Goal: Transaction & Acquisition: Purchase product/service

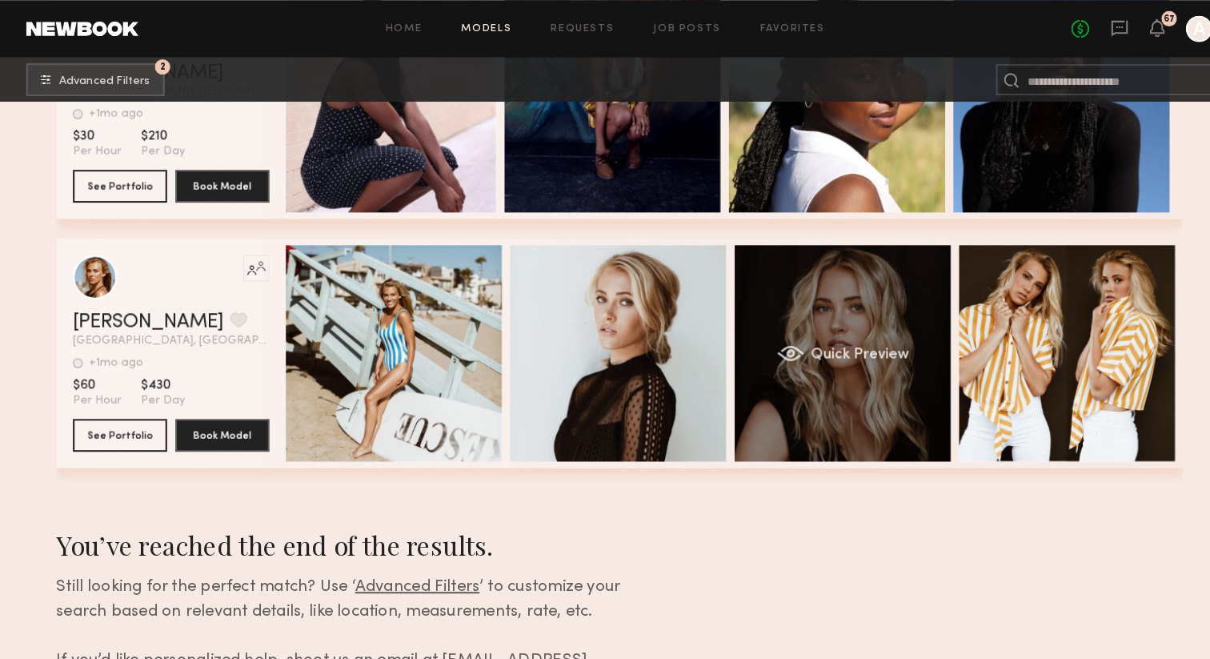
scroll to position [2321, 0]
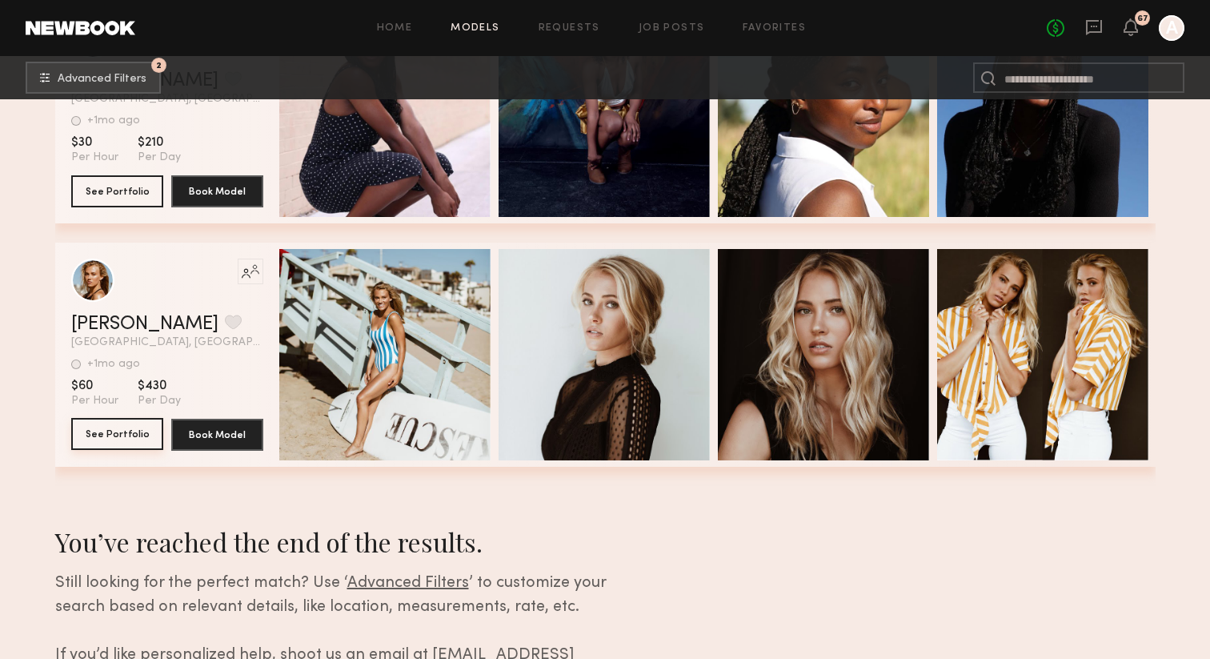
click at [134, 439] on button "See Portfolio" at bounding box center [117, 434] width 92 height 32
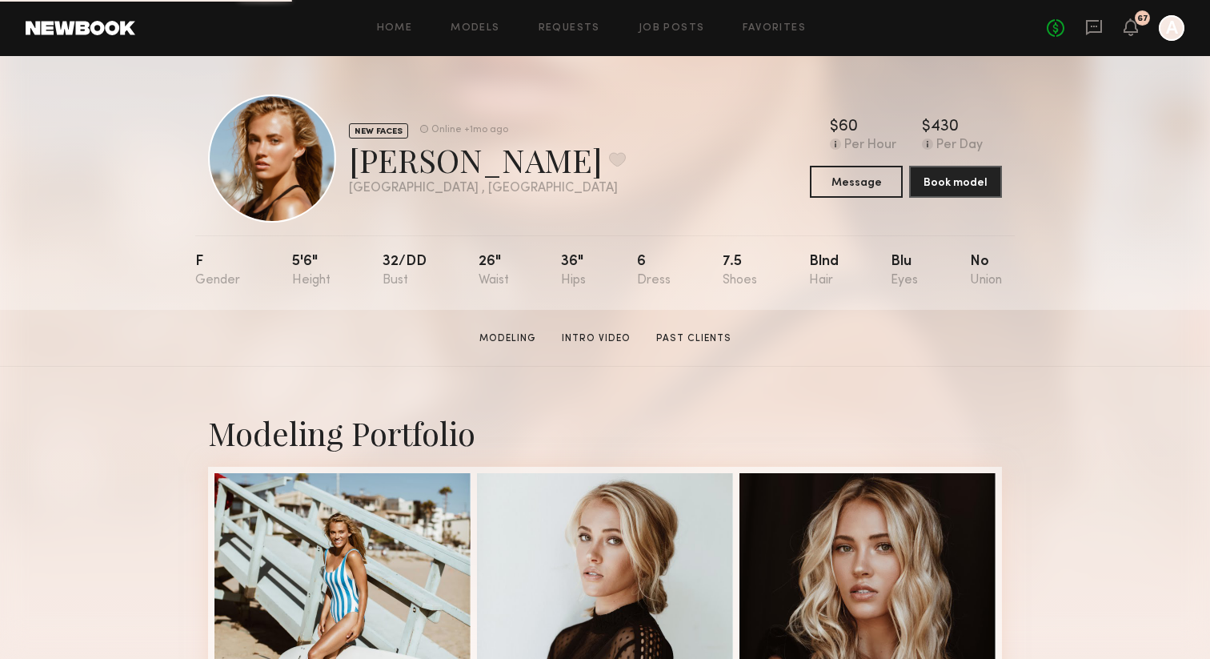
click at [311, 149] on div at bounding box center [272, 158] width 128 height 128
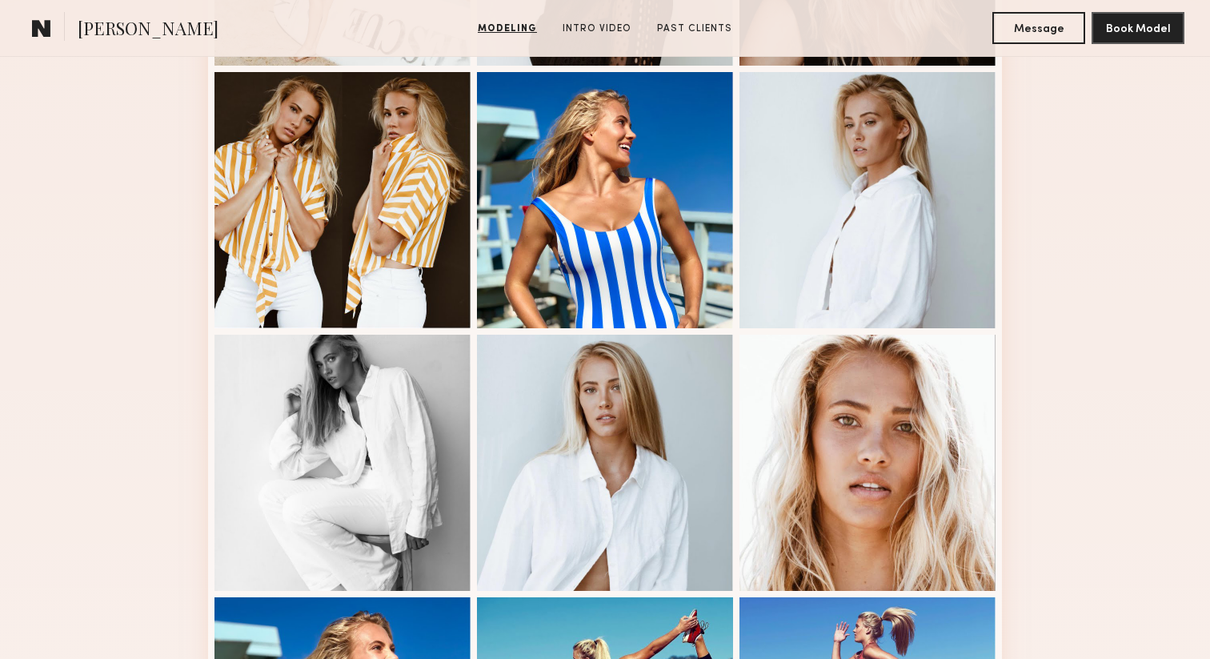
scroll to position [666, 0]
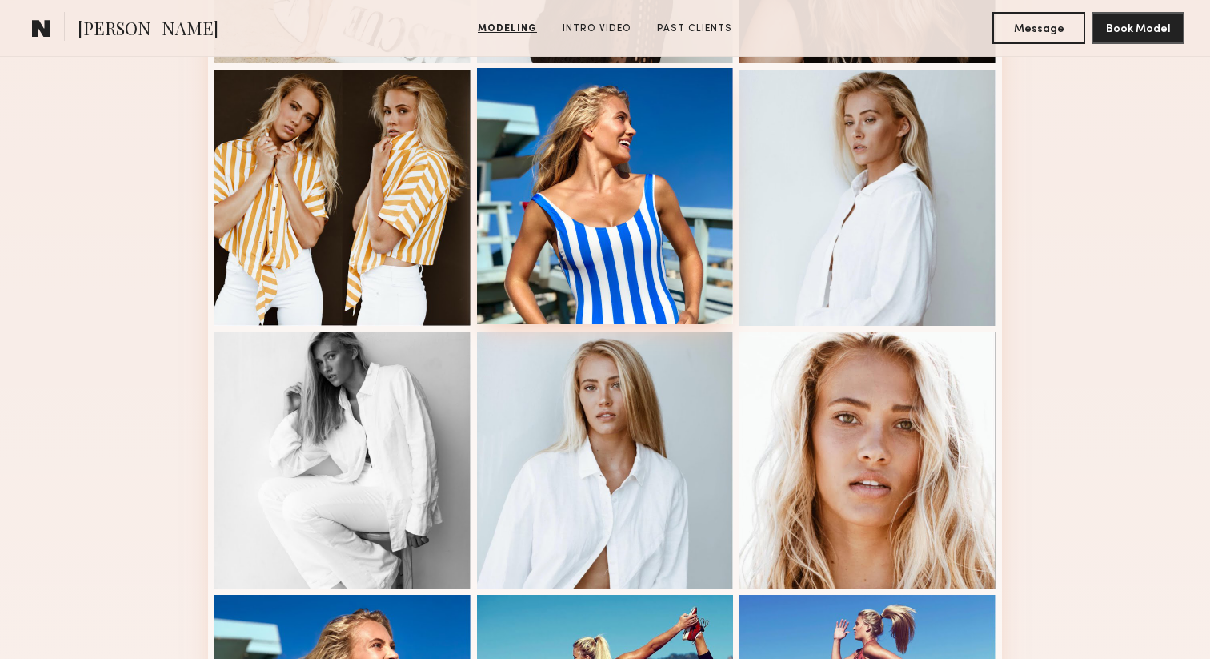
click at [634, 256] on div at bounding box center [605, 196] width 256 height 256
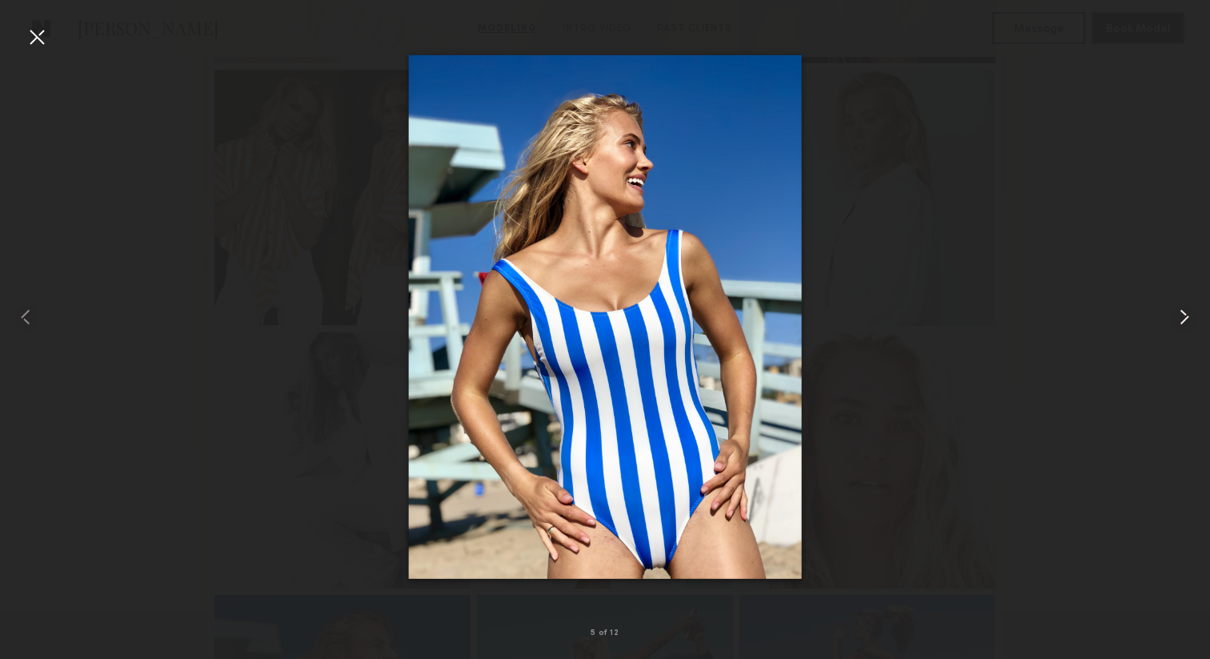
click at [1188, 321] on common-icon at bounding box center [1185, 317] width 26 height 26
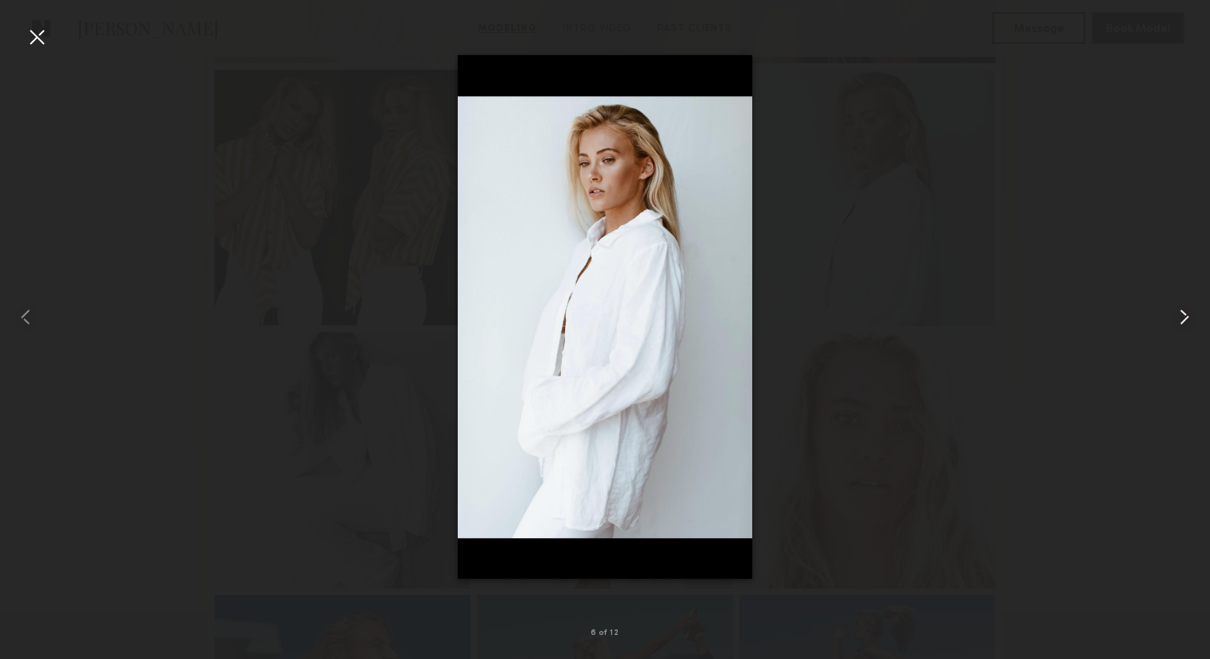
click at [1188, 321] on common-icon at bounding box center [1185, 317] width 26 height 26
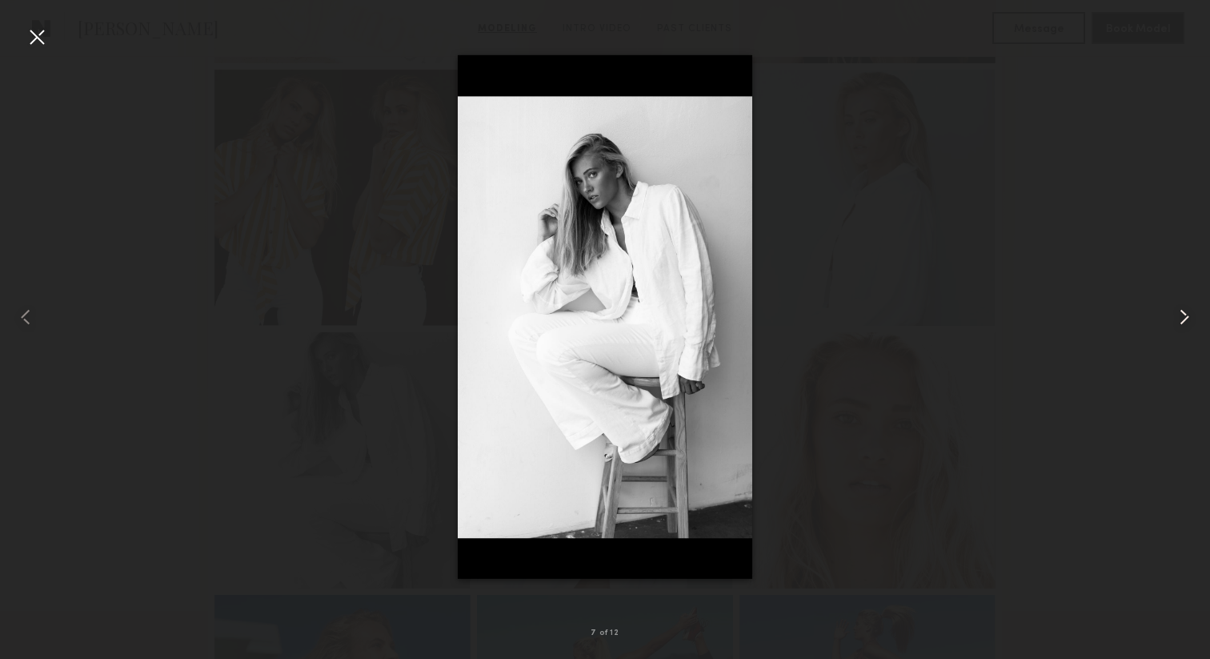
click at [1188, 321] on common-icon at bounding box center [1185, 317] width 26 height 26
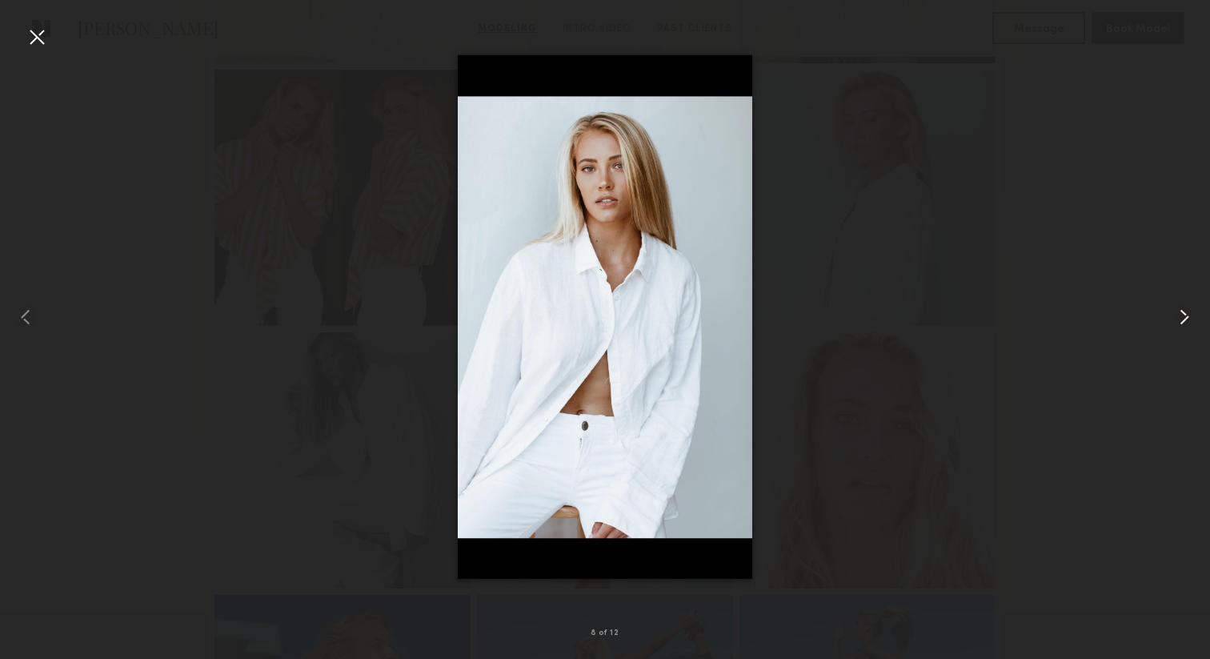
click at [1188, 321] on common-icon at bounding box center [1185, 317] width 26 height 26
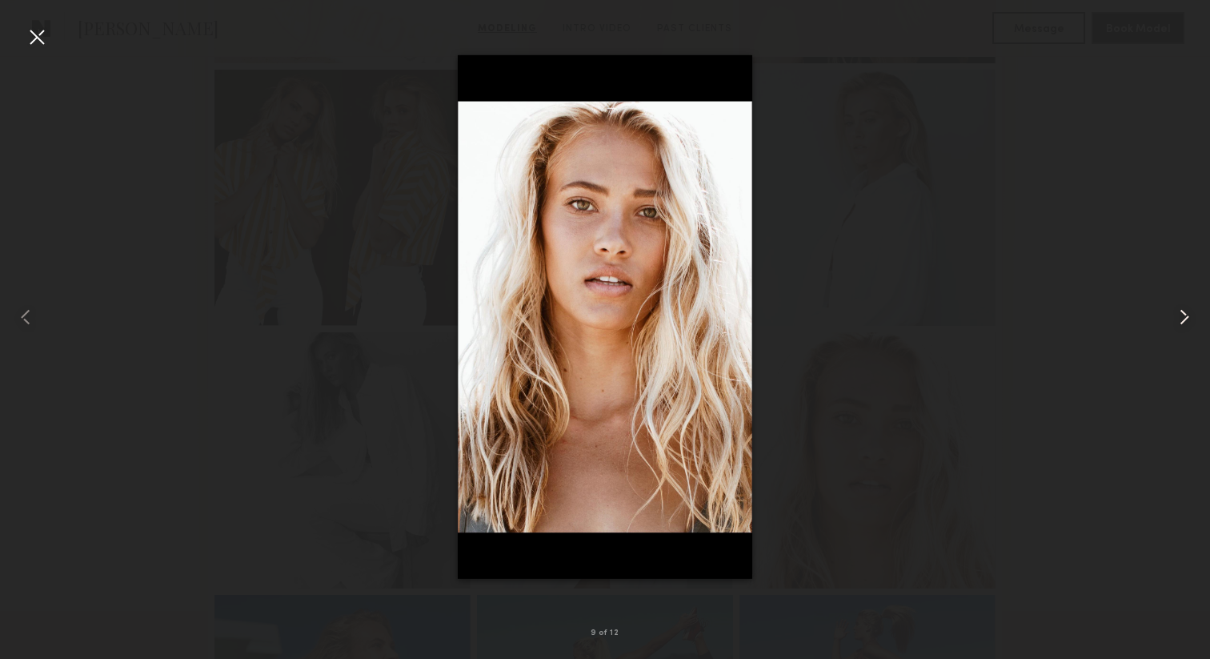
click at [1188, 321] on common-icon at bounding box center [1185, 317] width 26 height 26
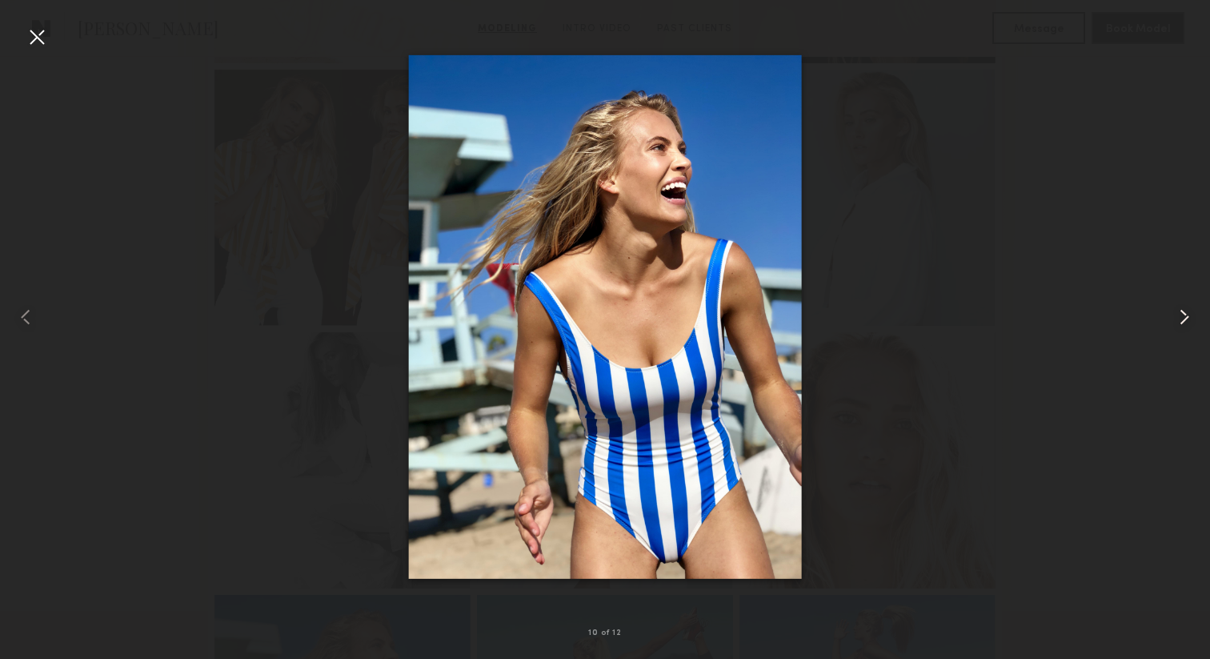
click at [1188, 321] on common-icon at bounding box center [1185, 317] width 26 height 26
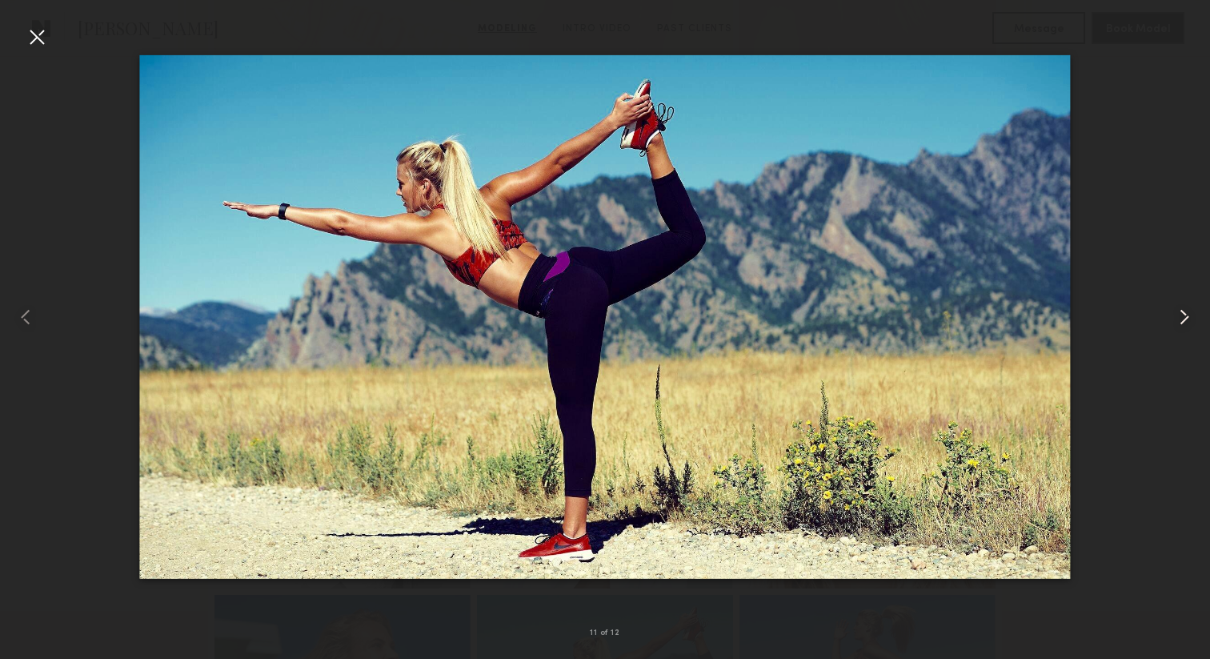
click at [1178, 311] on common-icon at bounding box center [1185, 317] width 26 height 26
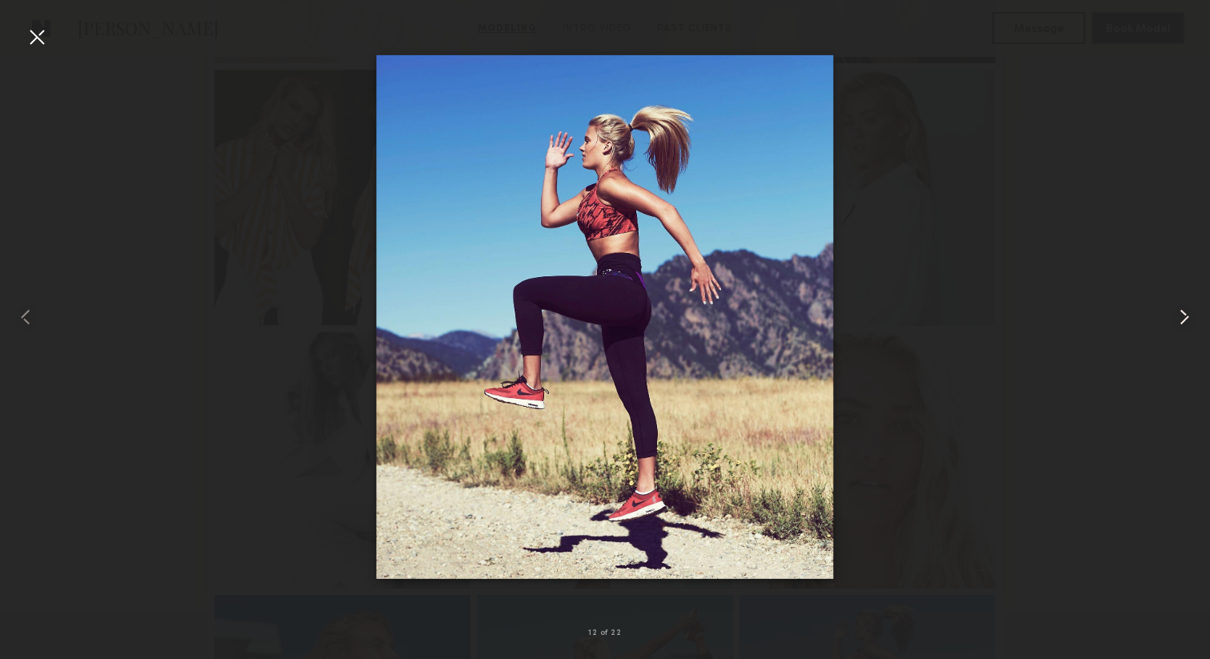
click at [1178, 311] on common-icon at bounding box center [1185, 317] width 26 height 26
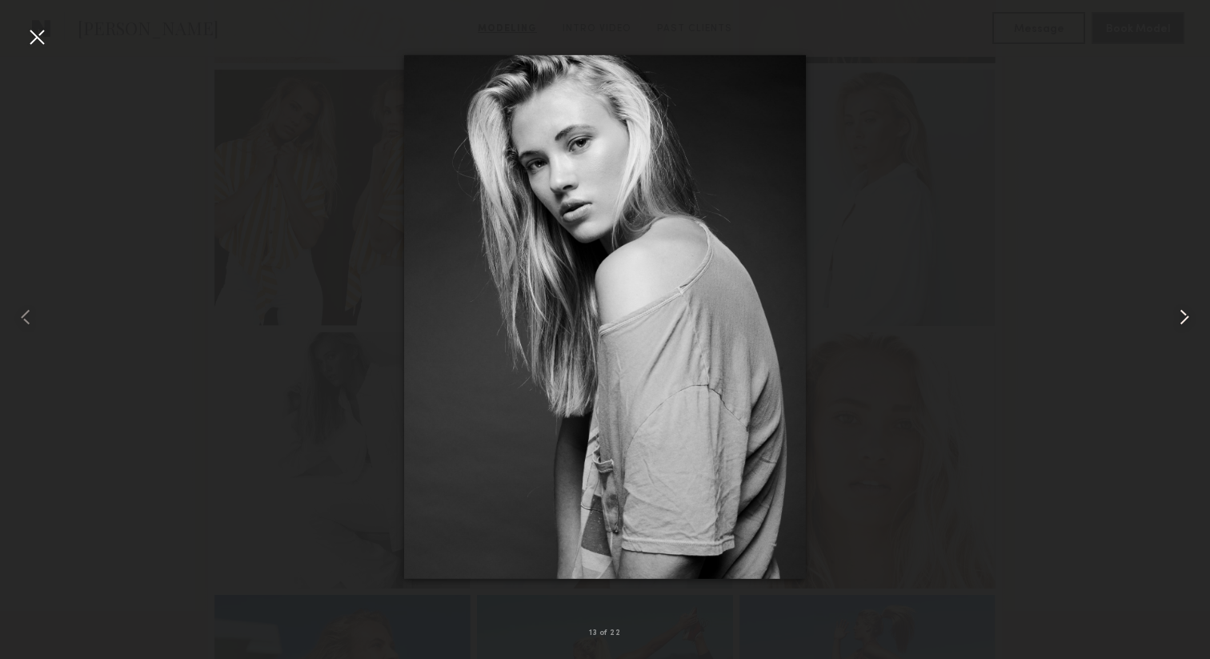
click at [1178, 311] on common-icon at bounding box center [1185, 317] width 26 height 26
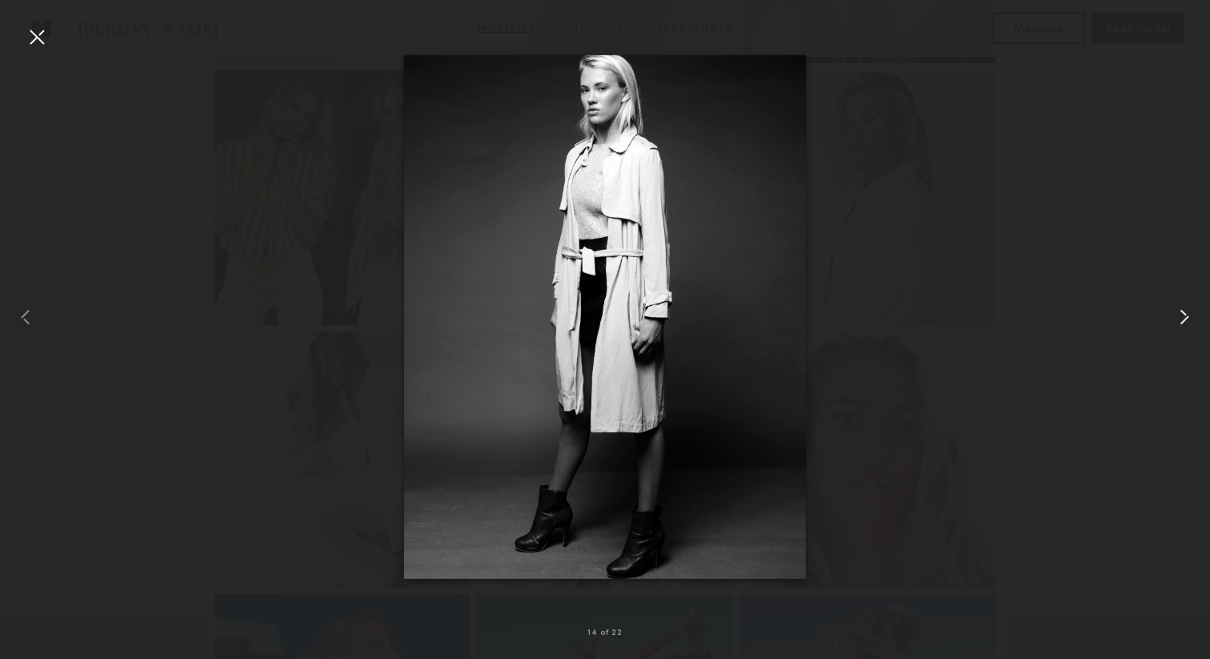
click at [1178, 311] on common-icon at bounding box center [1185, 317] width 26 height 26
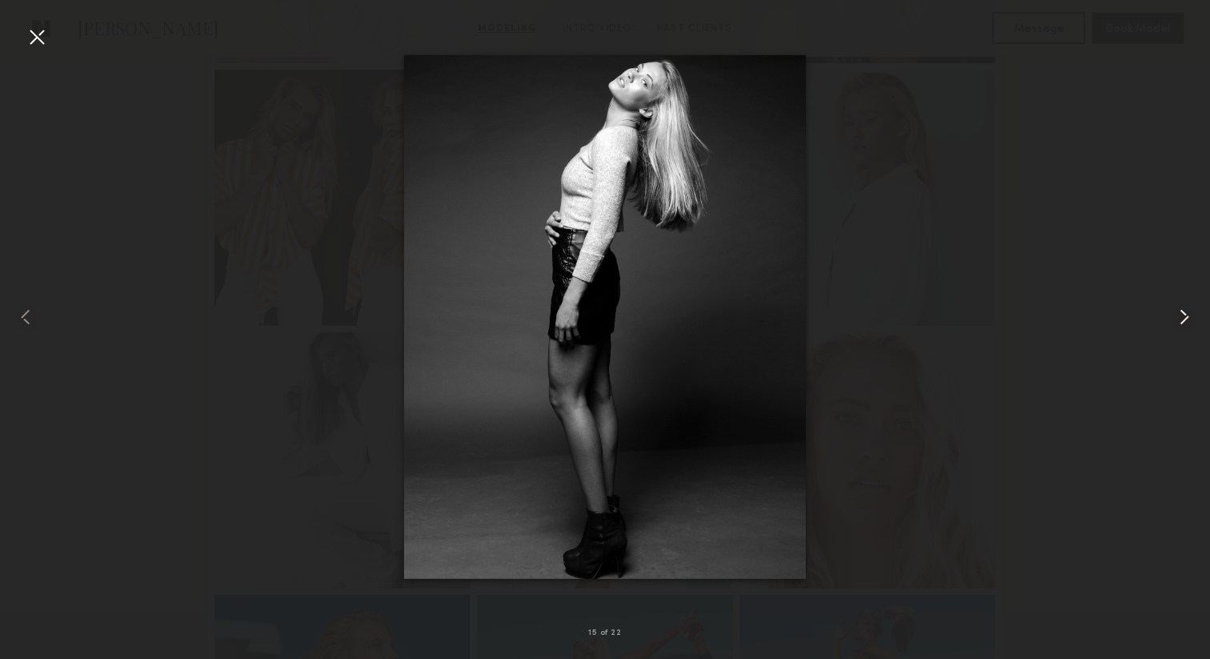
click at [1178, 311] on common-icon at bounding box center [1185, 317] width 26 height 26
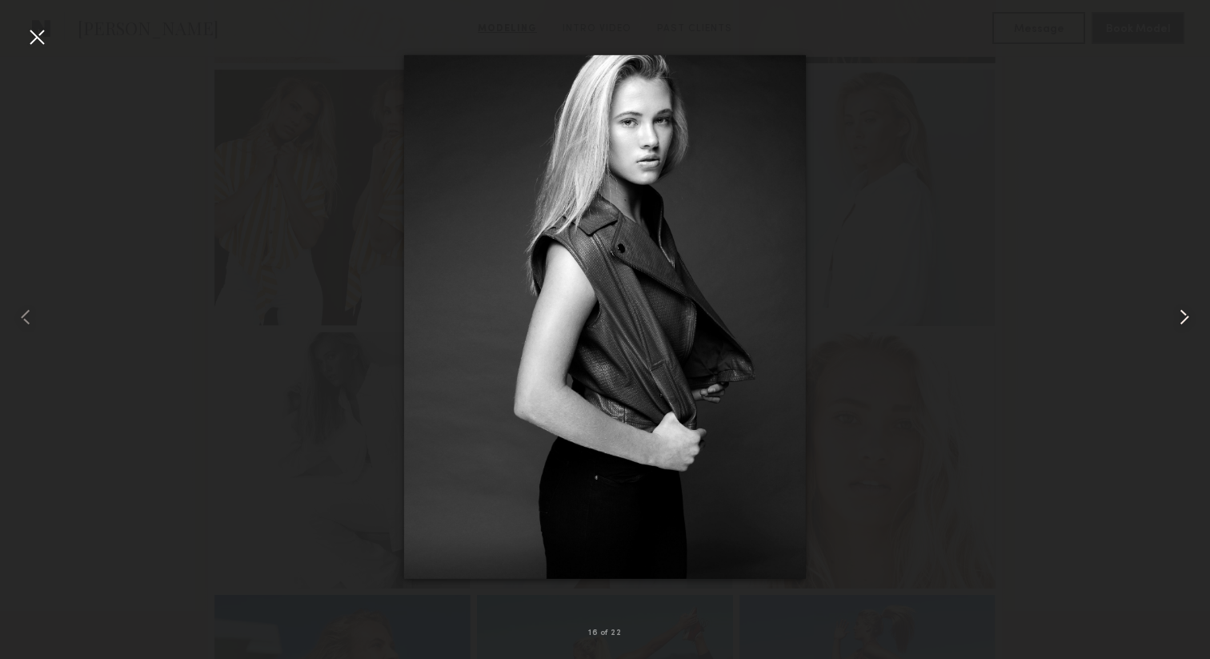
click at [1184, 319] on common-icon at bounding box center [1185, 317] width 26 height 26
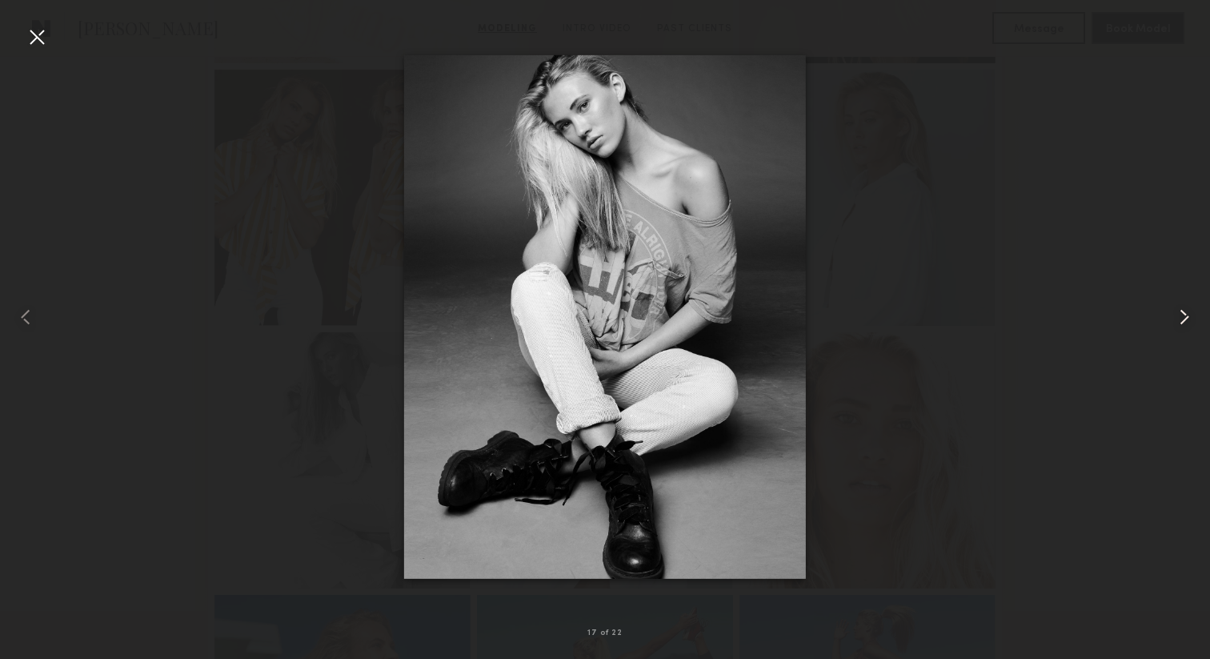
click at [1184, 319] on common-icon at bounding box center [1185, 317] width 26 height 26
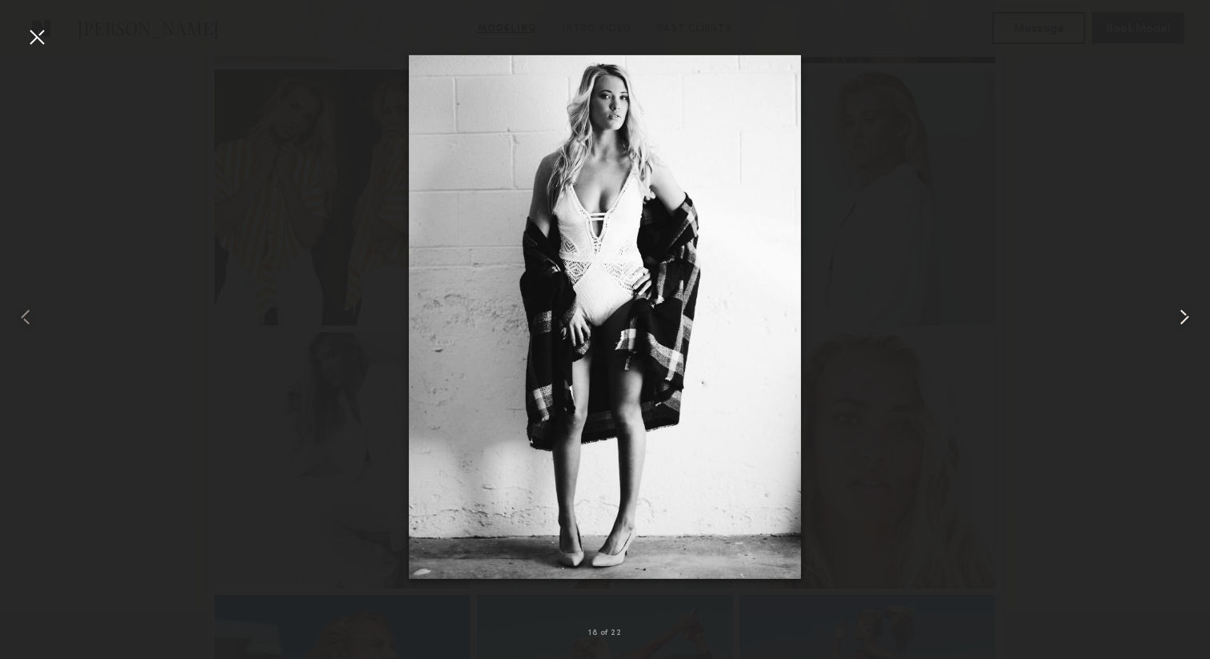
click at [1181, 312] on common-icon at bounding box center [1185, 317] width 26 height 26
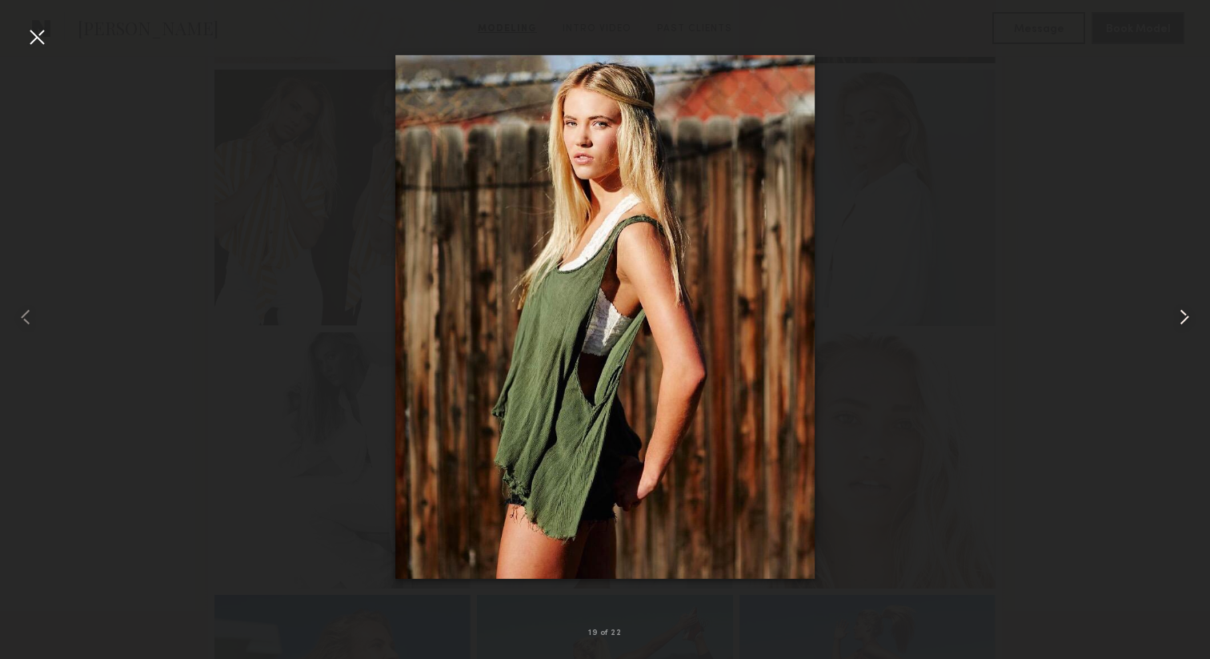
click at [1178, 316] on common-icon at bounding box center [1185, 317] width 26 height 26
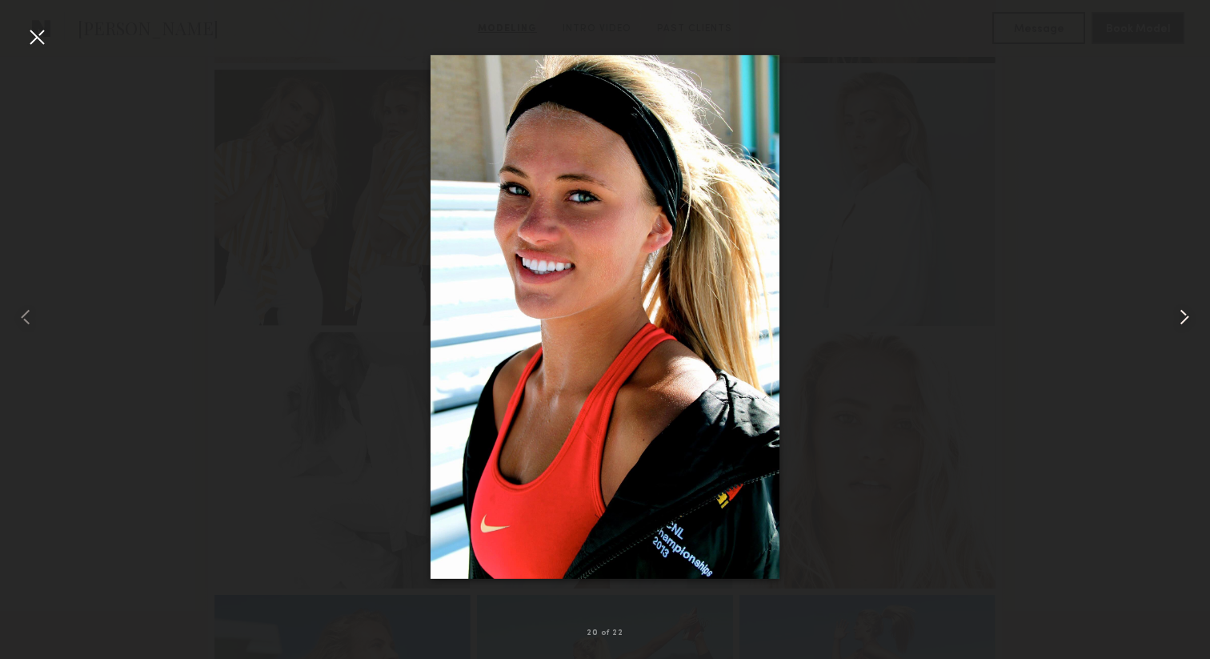
click at [1178, 318] on common-icon at bounding box center [1185, 317] width 26 height 26
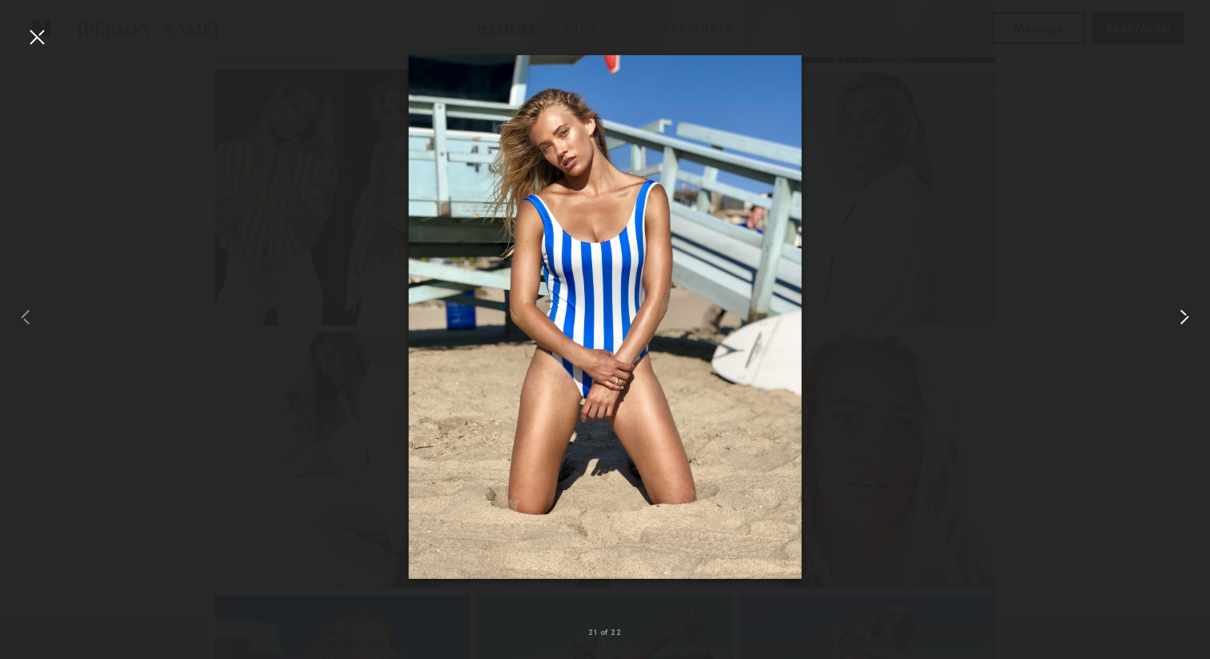
click at [1179, 319] on common-icon at bounding box center [1185, 317] width 26 height 26
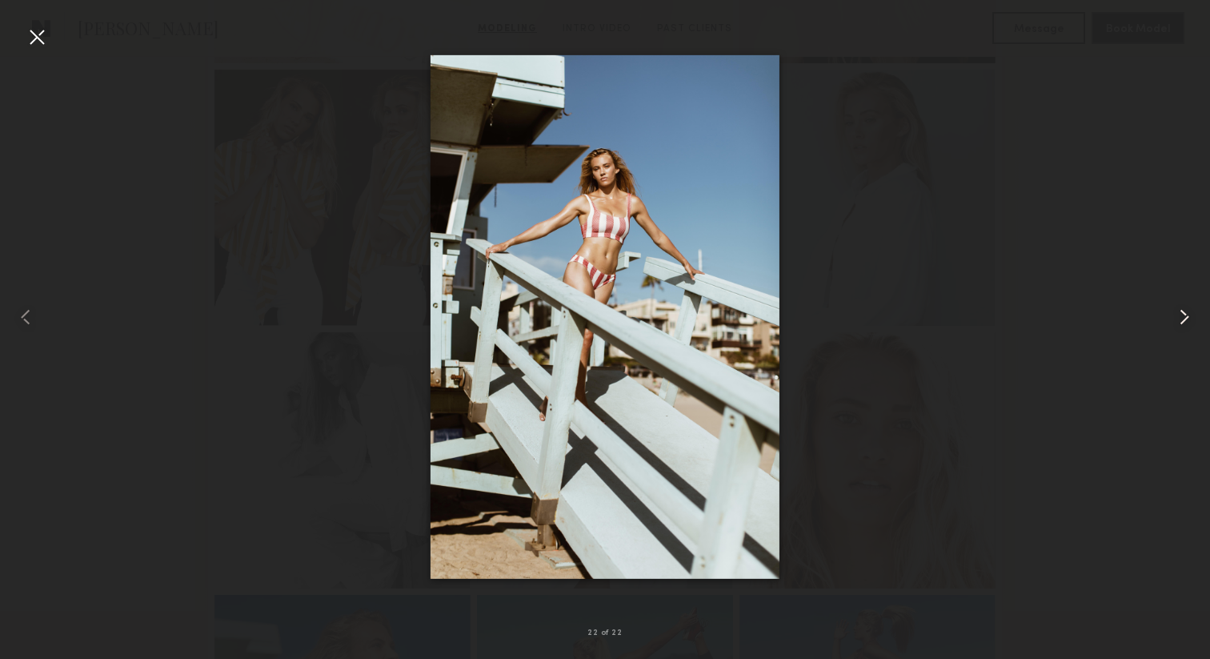
click at [1178, 314] on common-icon at bounding box center [1185, 317] width 26 height 26
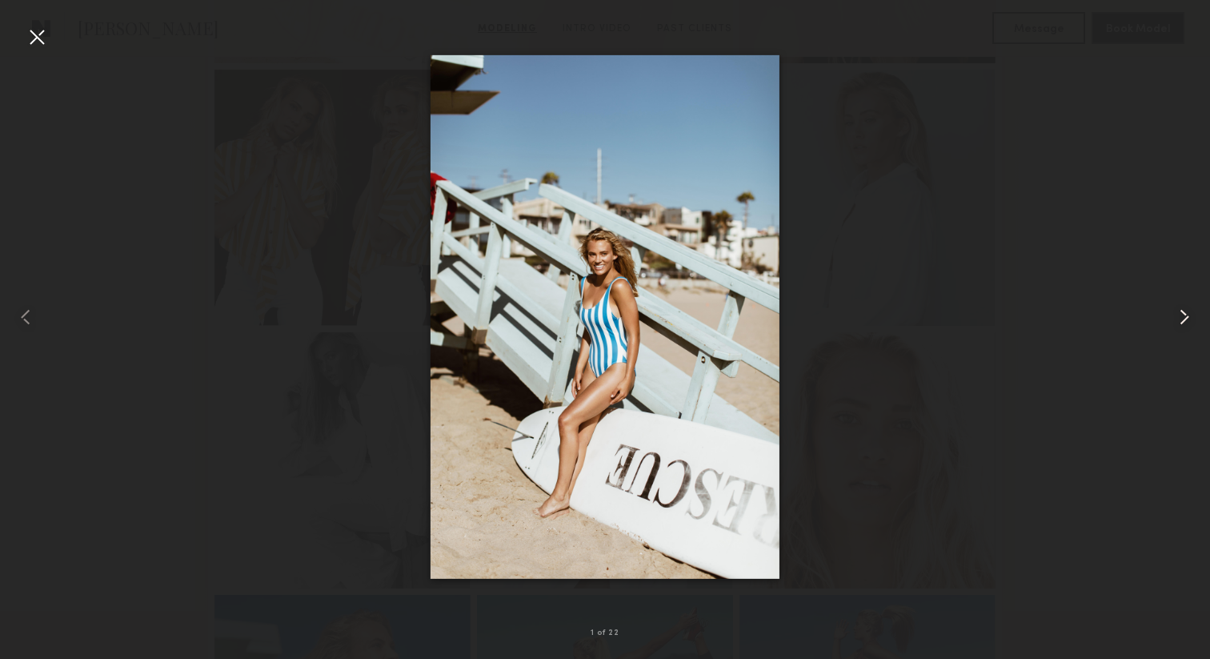
click at [1178, 314] on common-icon at bounding box center [1185, 317] width 26 height 26
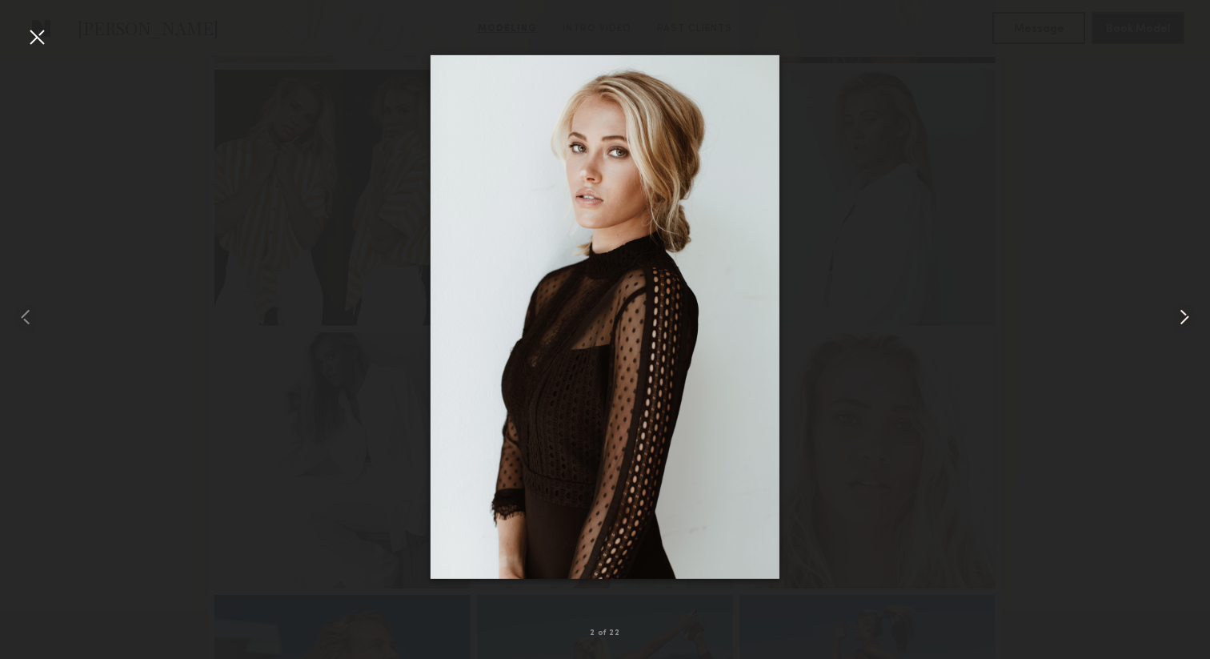
click at [1178, 314] on common-icon at bounding box center [1185, 317] width 26 height 26
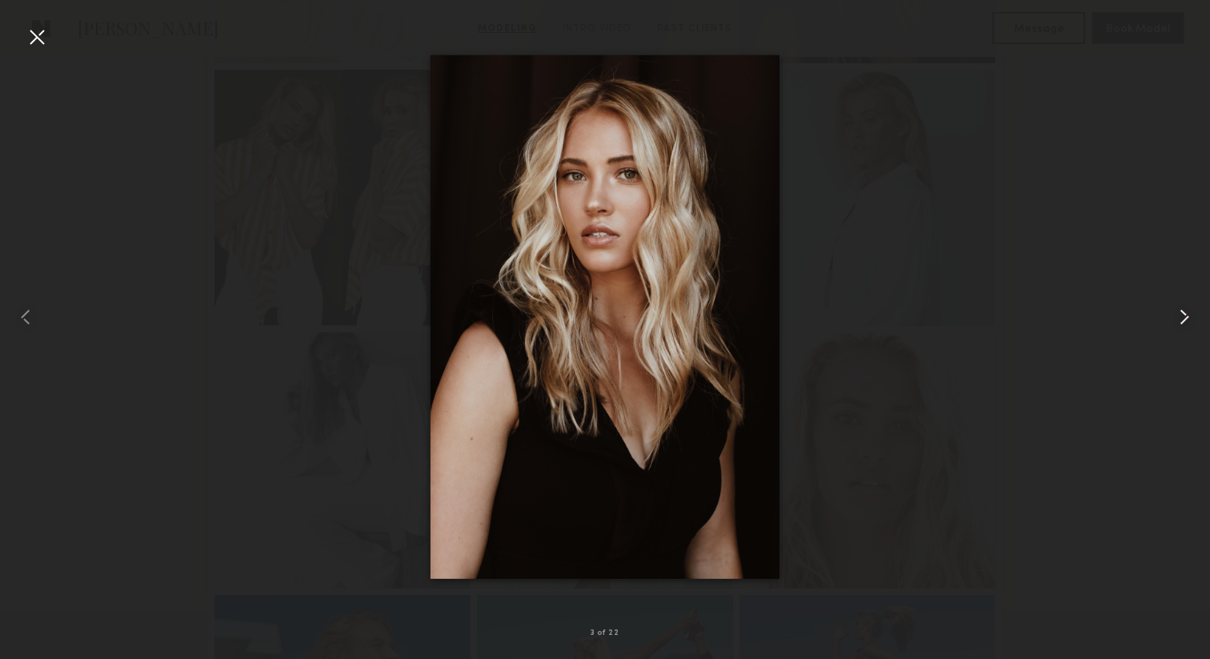
click at [1178, 314] on common-icon at bounding box center [1185, 317] width 26 height 26
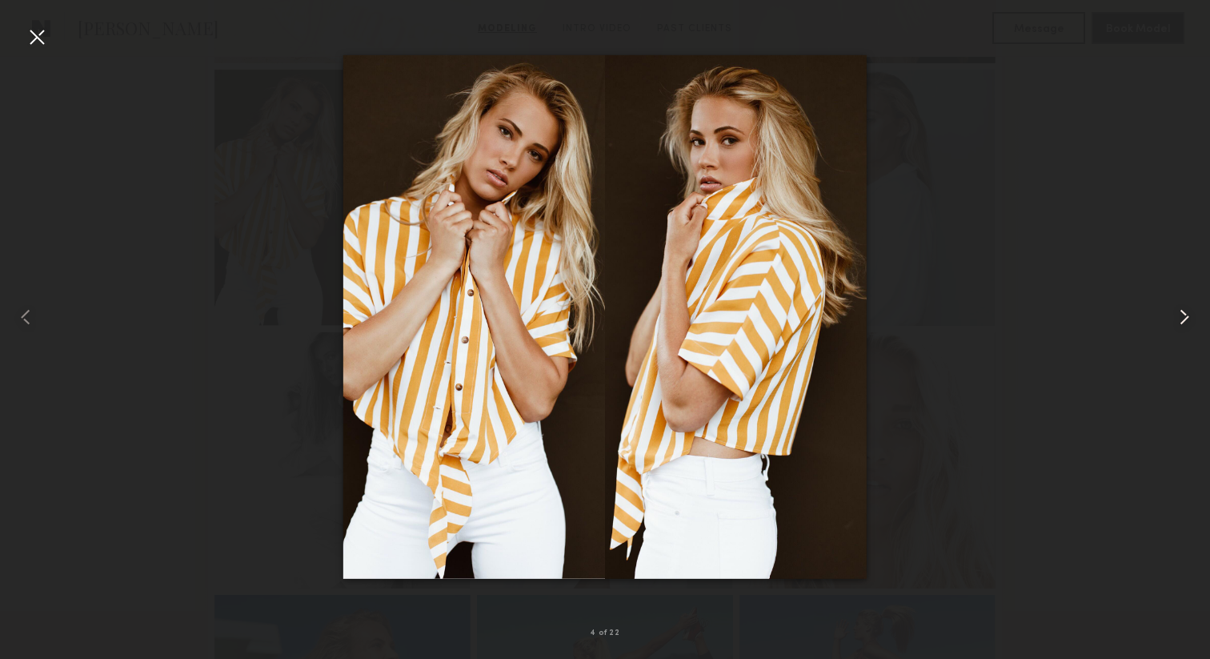
click at [1178, 314] on common-icon at bounding box center [1185, 317] width 26 height 26
